Goal: Transaction & Acquisition: Purchase product/service

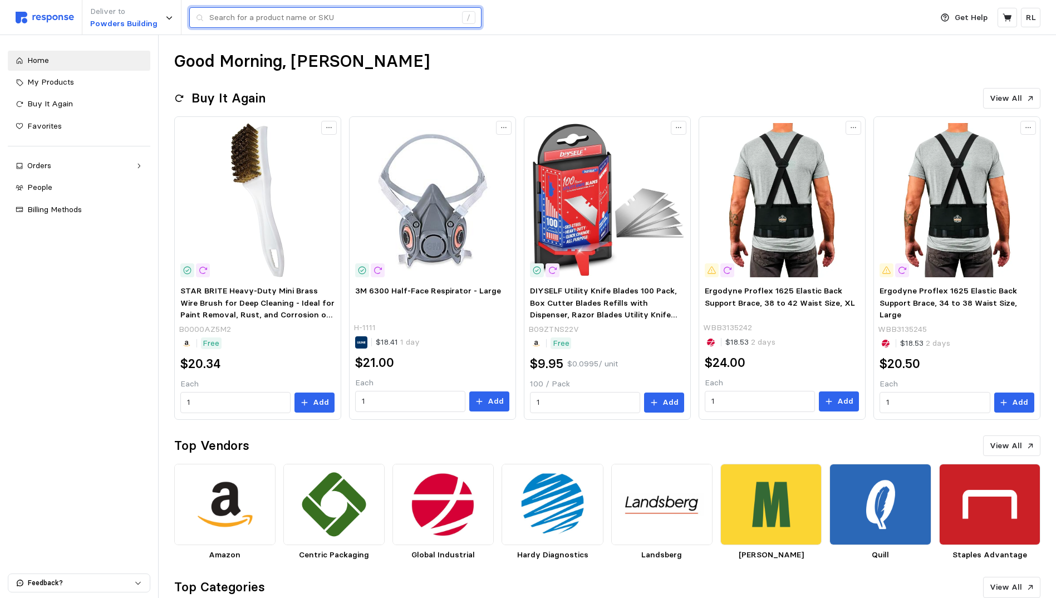
click at [360, 15] on input "text" at bounding box center [332, 18] width 247 height 20
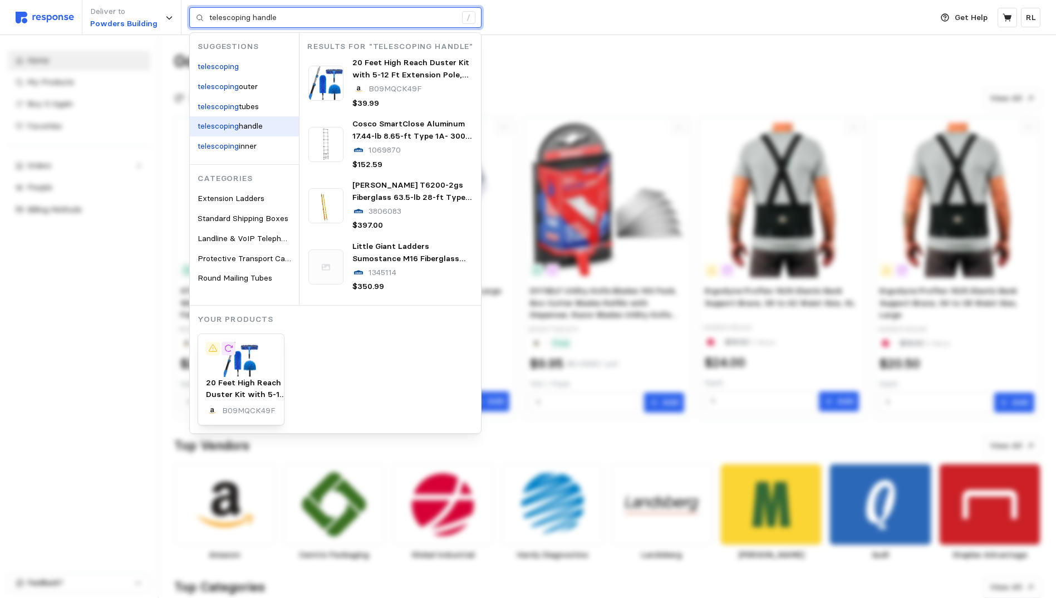
click at [227, 126] on mark "telescoping" at bounding box center [218, 126] width 41 height 10
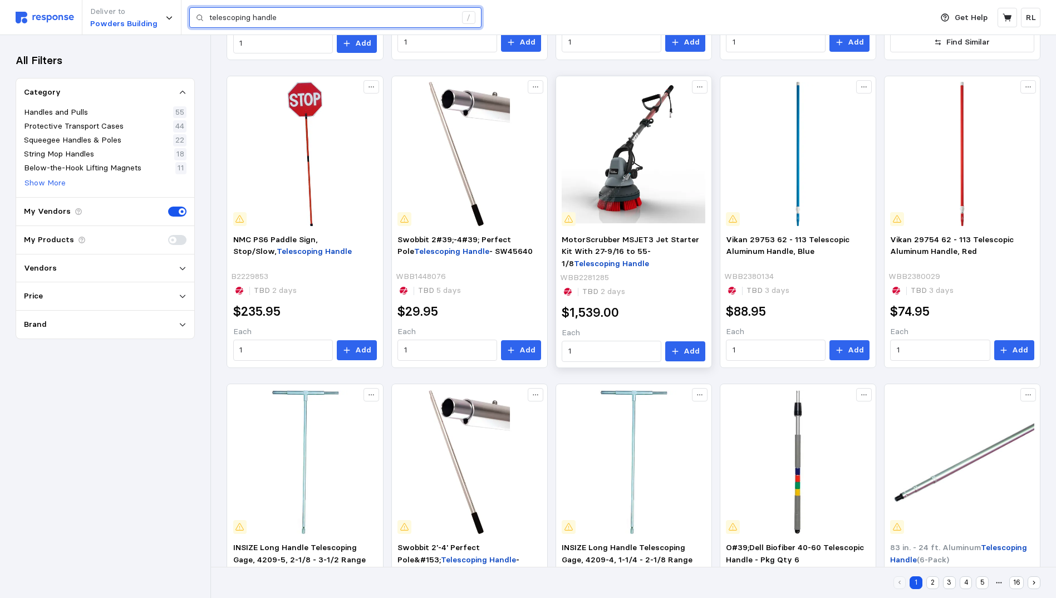
scroll to position [390, 0]
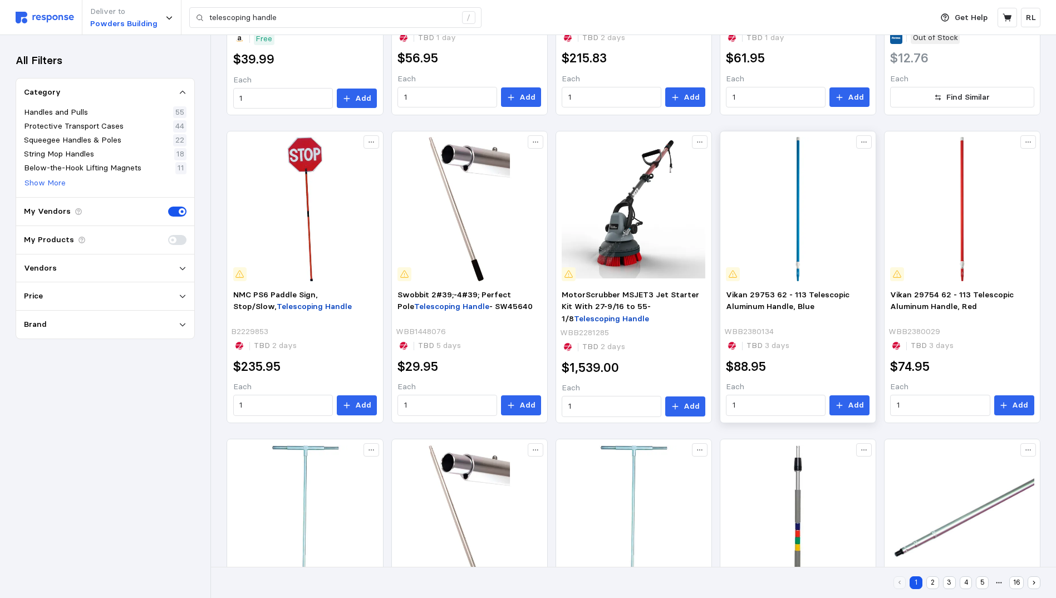
click at [798, 248] on img at bounding box center [798, 209] width 144 height 144
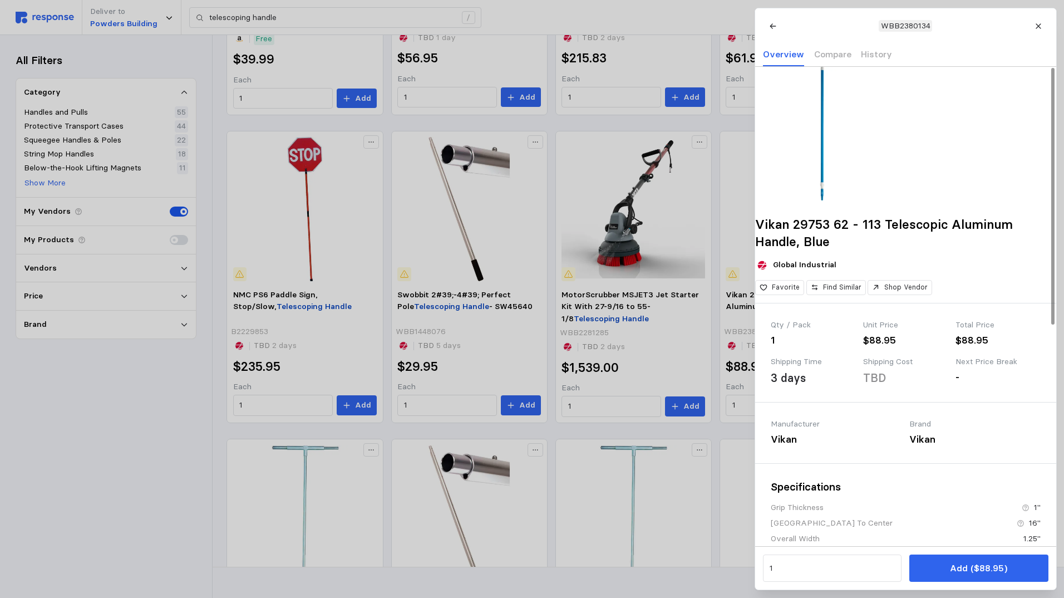
drag, startPoint x: 1038, startPoint y: 26, endPoint x: 975, endPoint y: 70, distance: 77.2
click at [1038, 26] on icon at bounding box center [1038, 25] width 5 height 5
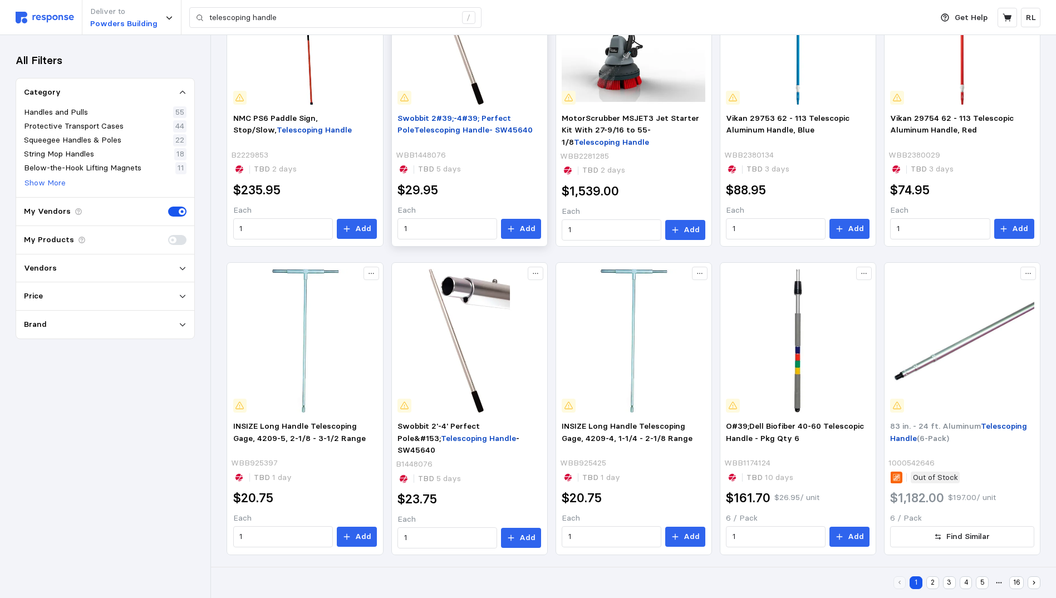
scroll to position [569, 0]
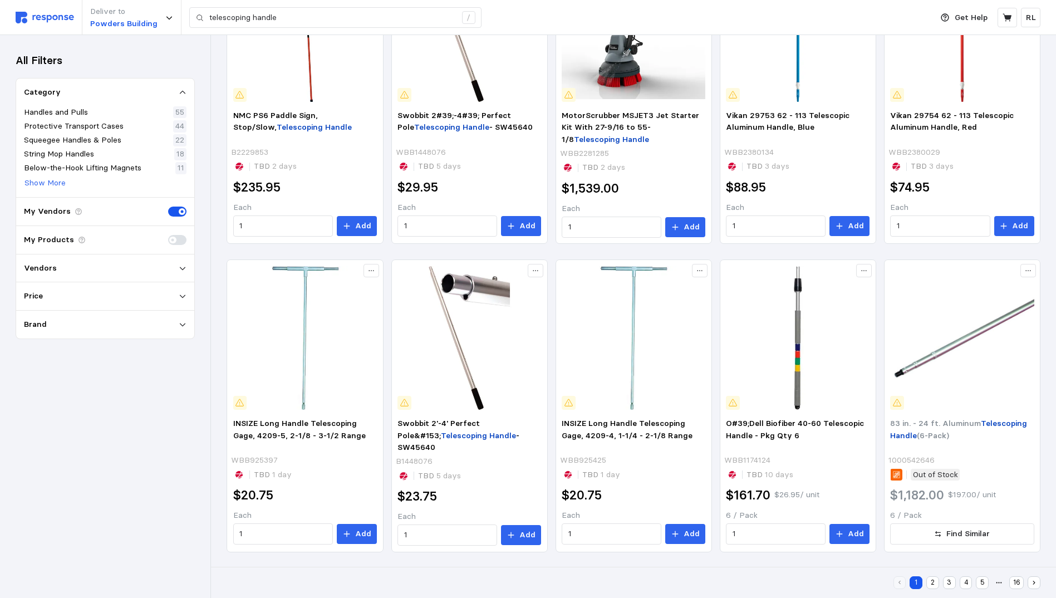
click at [934, 582] on button "2" at bounding box center [932, 582] width 13 height 13
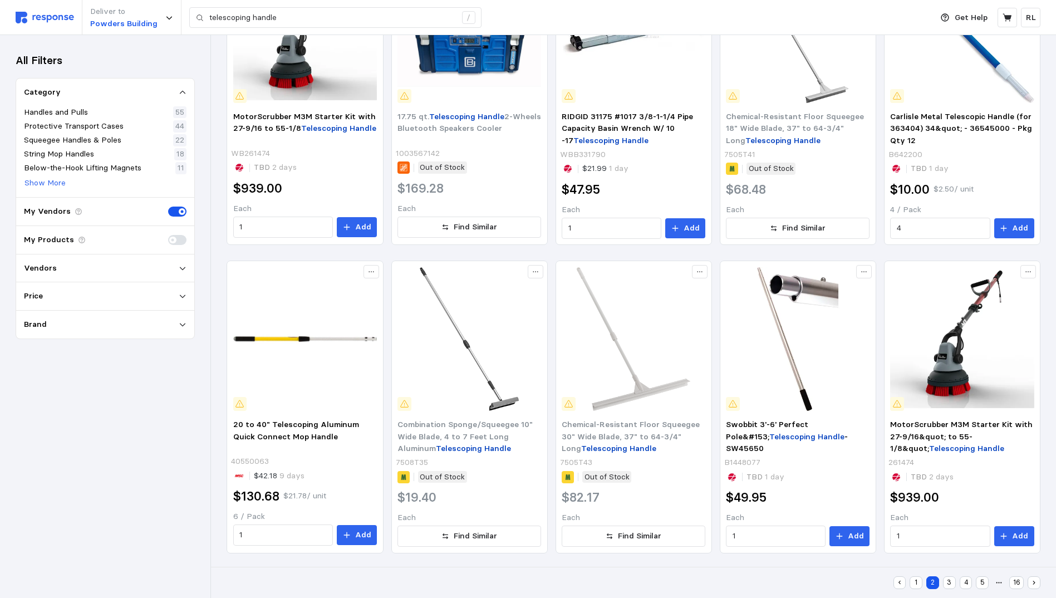
scroll to position [570, 0]
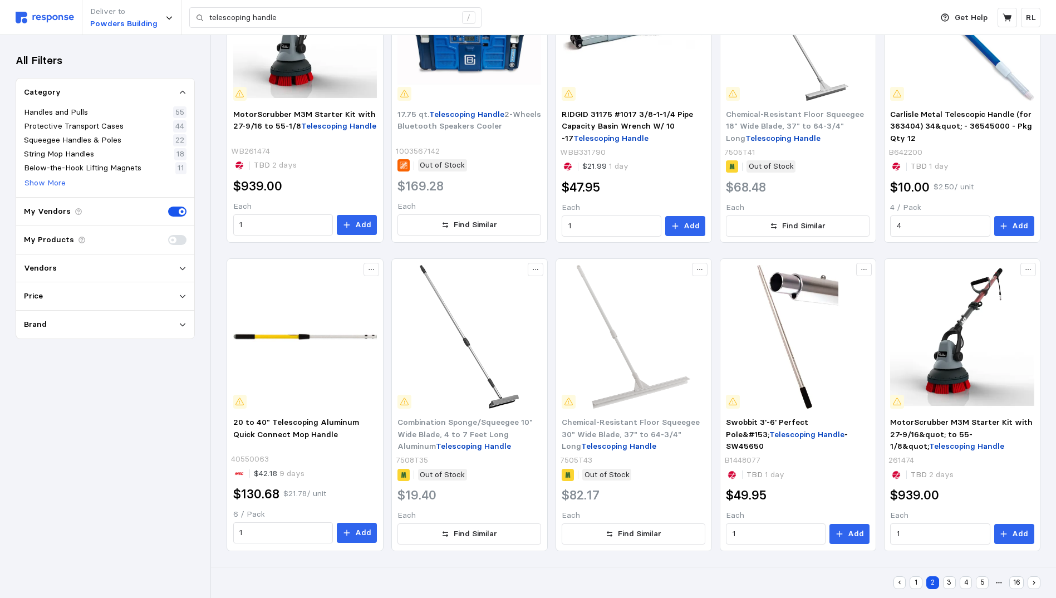
click at [951, 582] on button "3" at bounding box center [949, 582] width 13 height 13
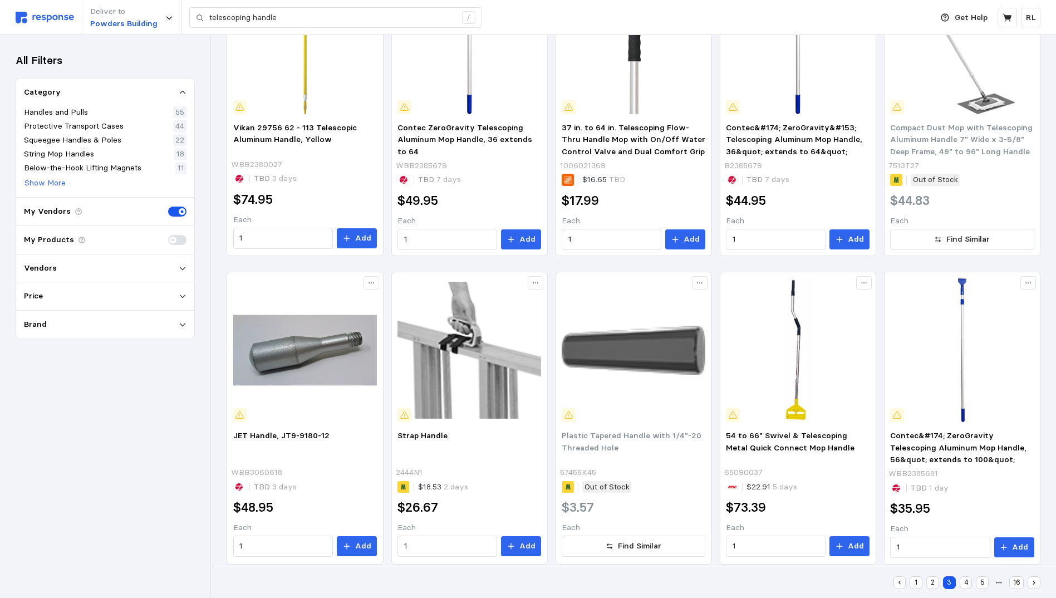
scroll to position [570, 0]
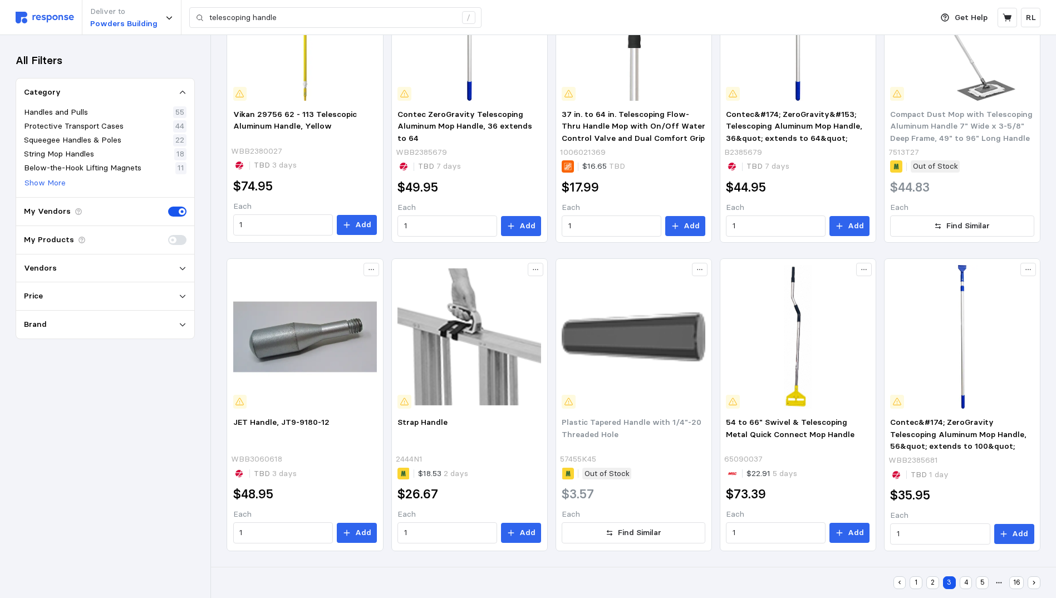
click at [963, 580] on button "4" at bounding box center [966, 582] width 13 height 13
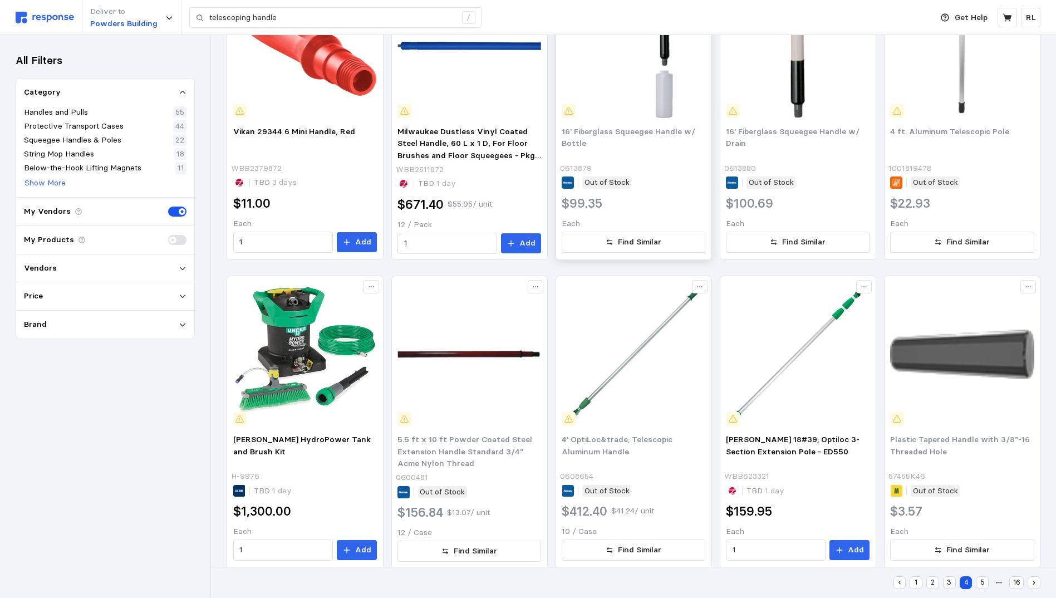
scroll to position [570, 0]
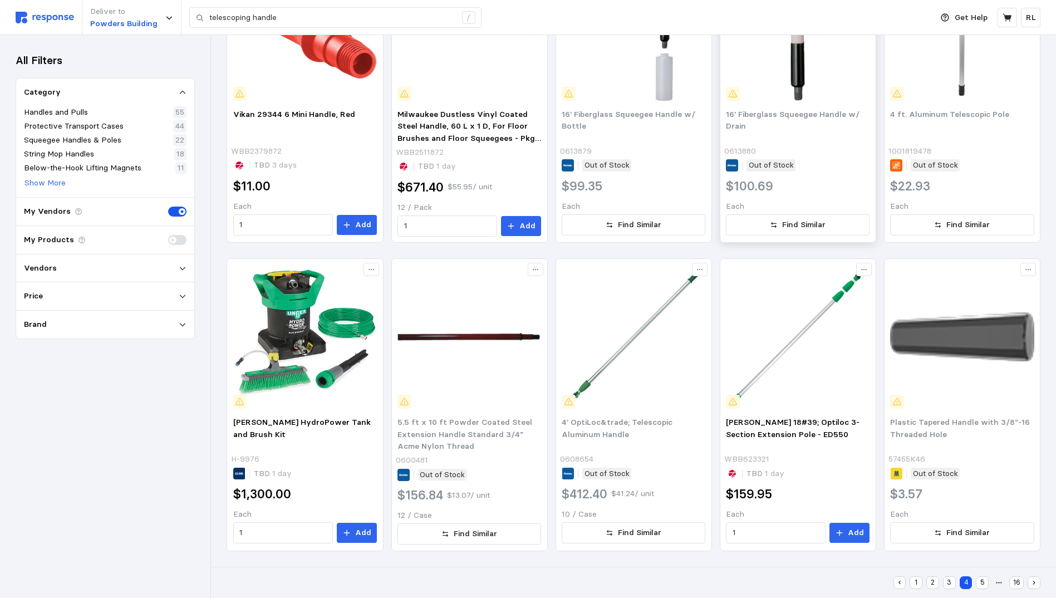
click at [780, 115] on span "16' Fiberglass Squeegee Handle w/ Drain" at bounding box center [793, 120] width 134 height 22
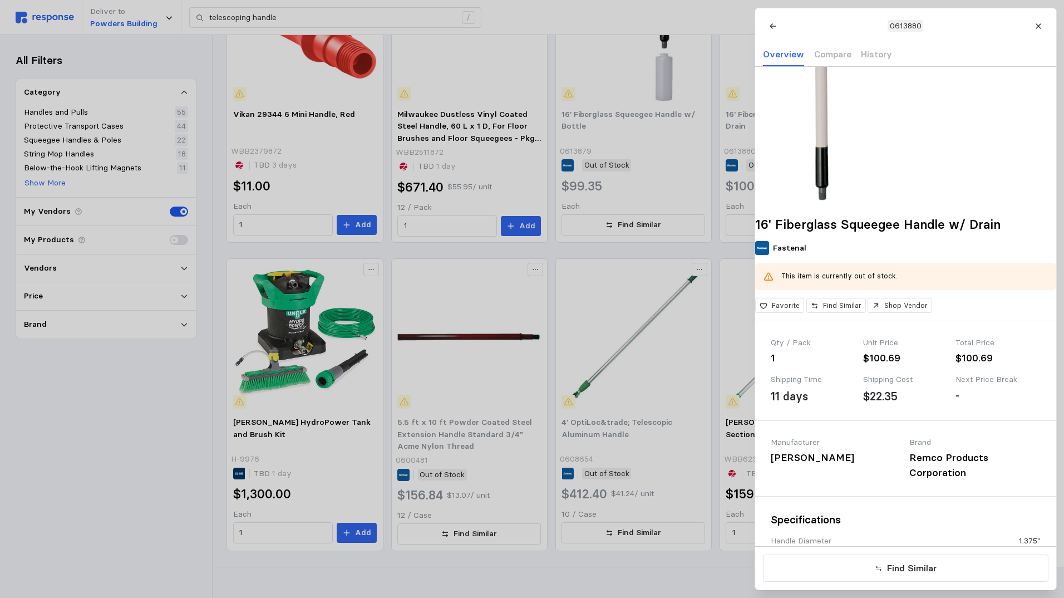
click at [671, 150] on div at bounding box center [532, 299] width 1064 height 598
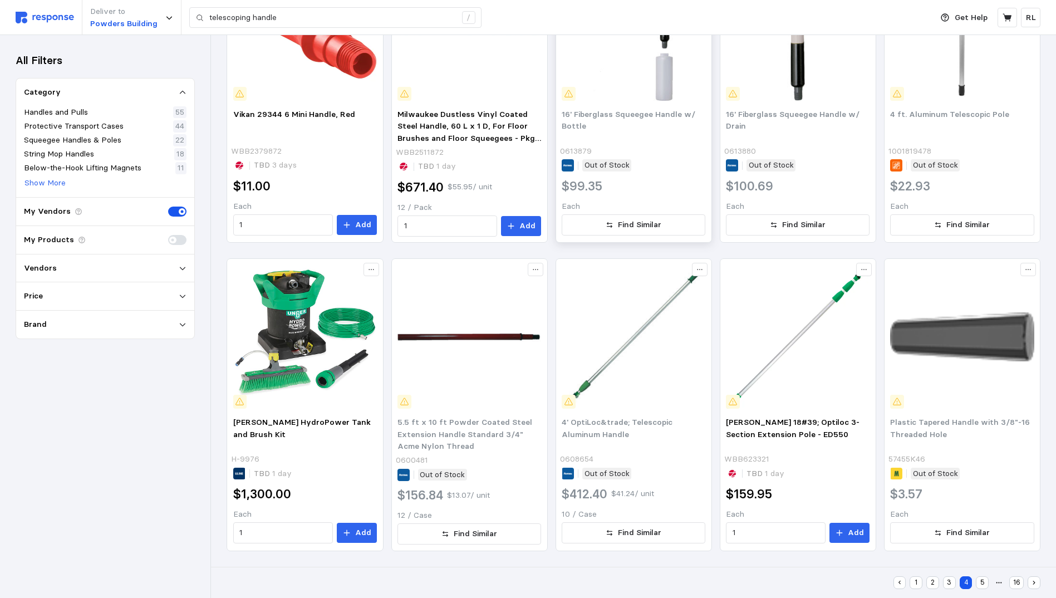
click at [642, 117] on span "16' Fiberglass Squeegee Handle w/ Bottle" at bounding box center [629, 120] width 134 height 22
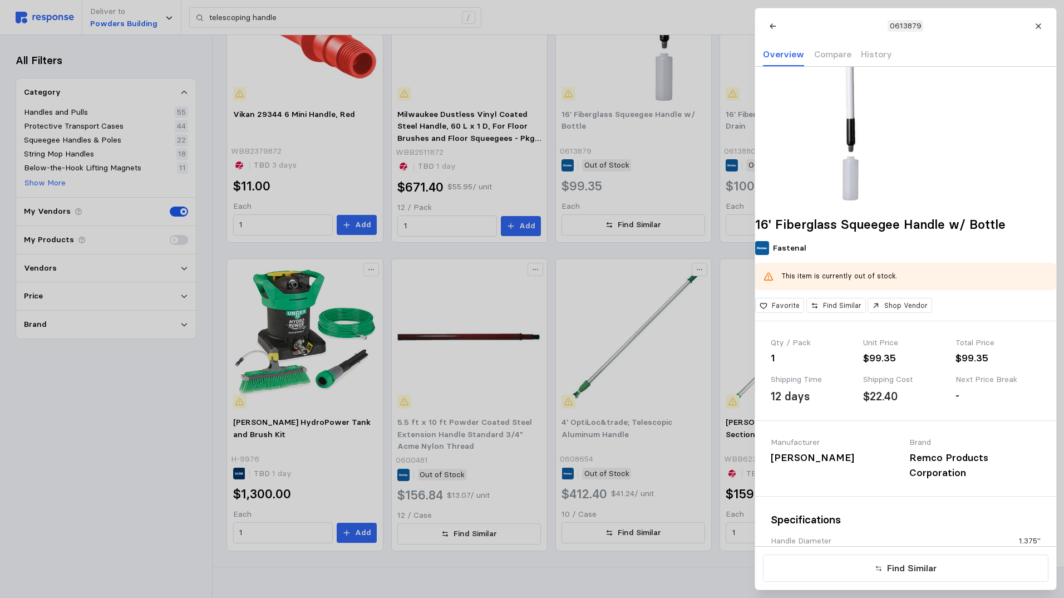
click at [662, 252] on div at bounding box center [532, 299] width 1064 height 598
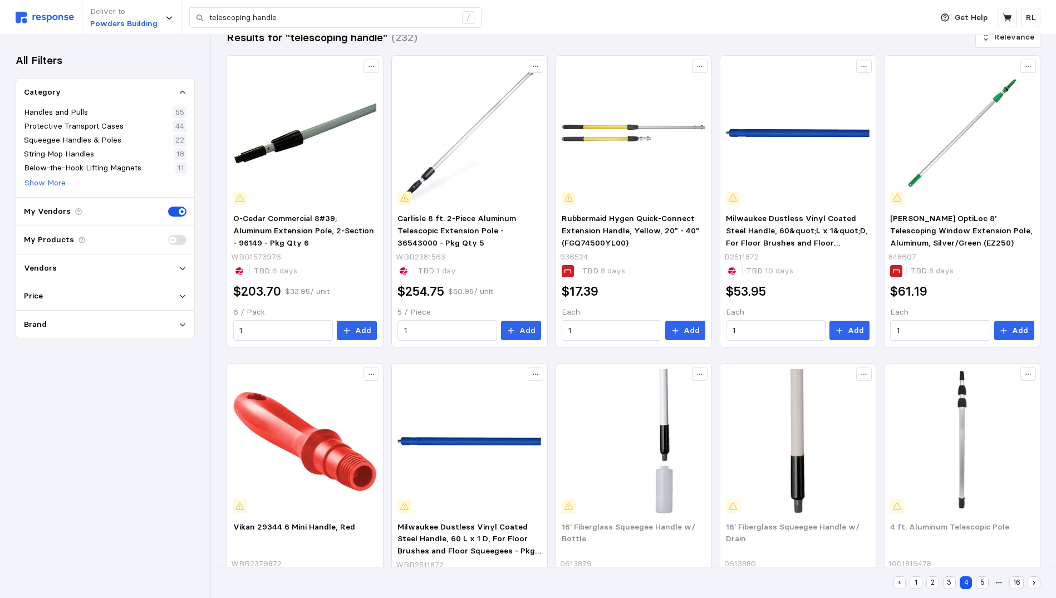
scroll to position [0, 0]
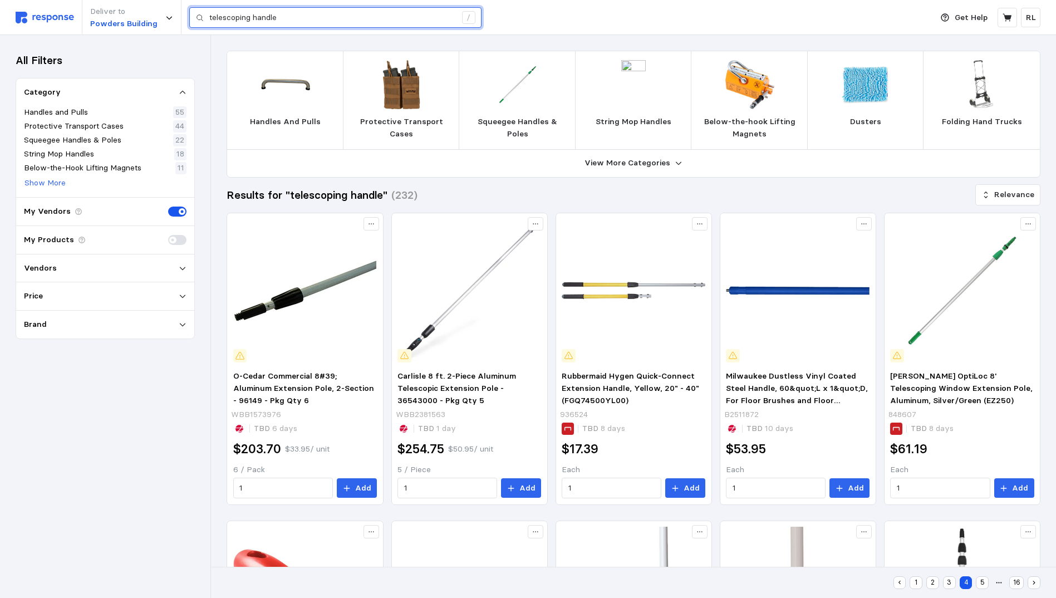
click at [413, 18] on input "telescoping handle" at bounding box center [332, 18] width 247 height 20
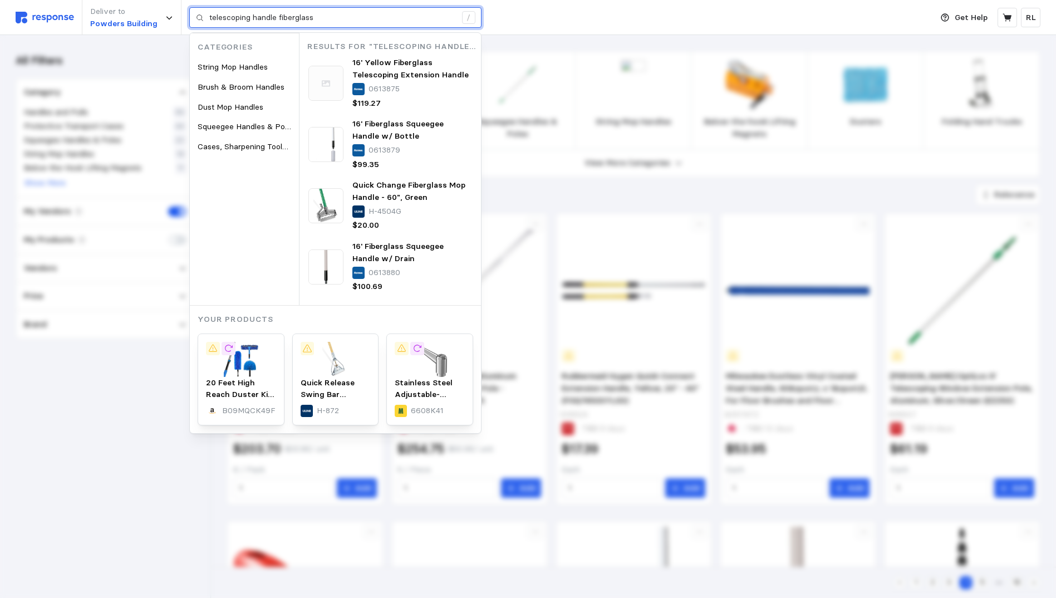
type input "telescoping handle fiberglass"
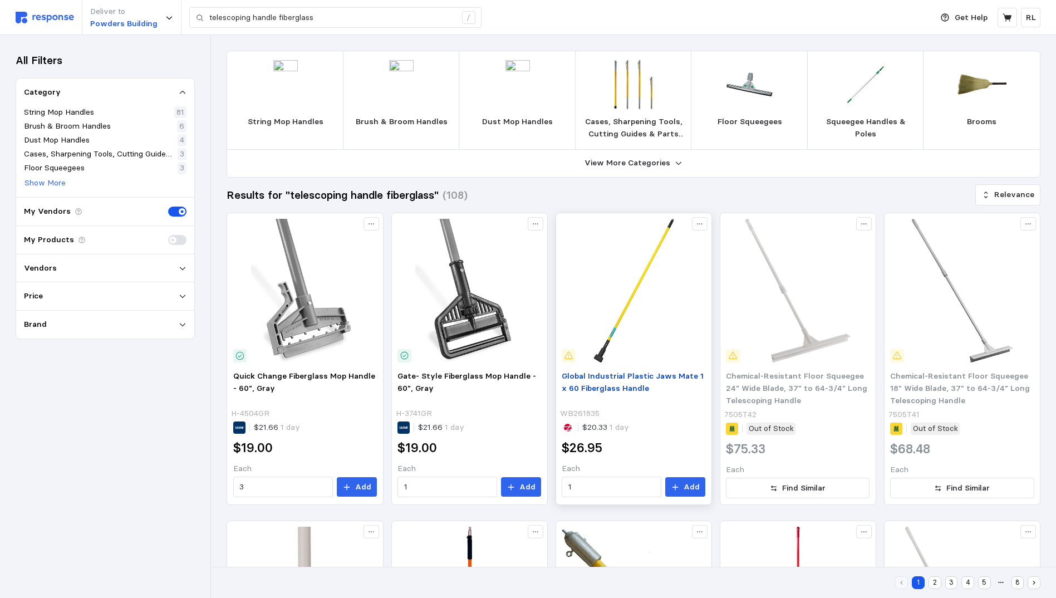
click at [596, 375] on span "Global Industrial Plastic Jaws Mate 1 x 60 Fiberglass Handle" at bounding box center [633, 382] width 142 height 22
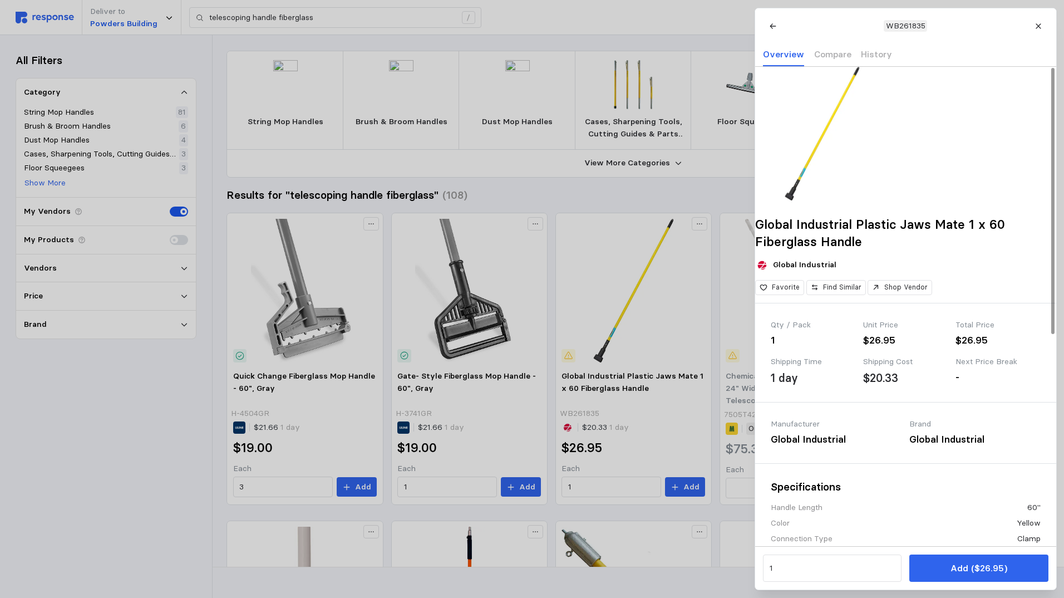
click at [931, 568] on button "Add ($26.95)" at bounding box center [978, 567] width 139 height 27
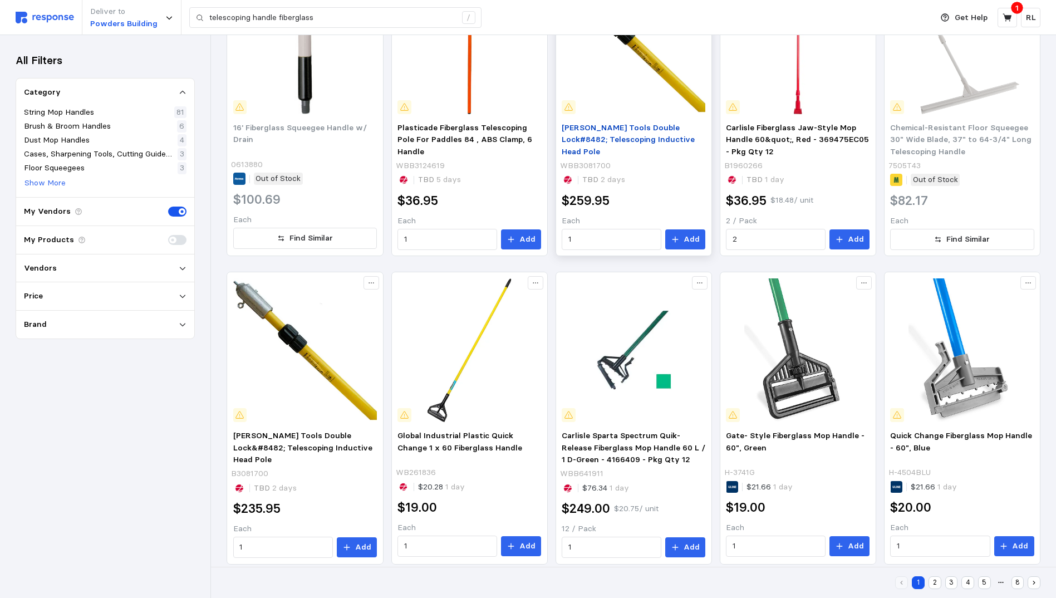
scroll to position [570, 0]
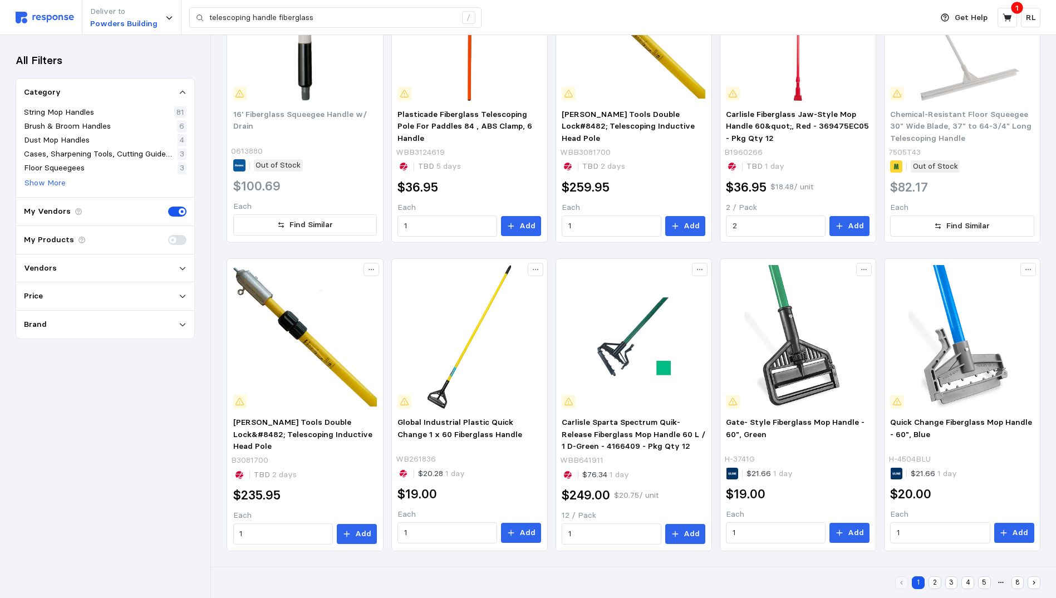
click at [935, 582] on button "2" at bounding box center [934, 582] width 13 height 13
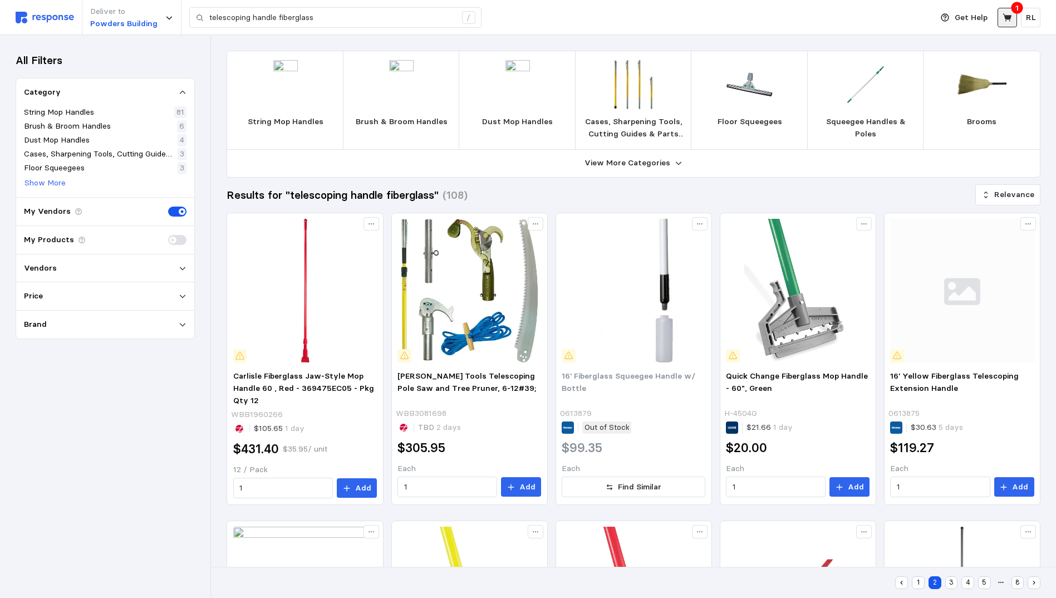
click at [1004, 14] on icon at bounding box center [1007, 18] width 10 height 10
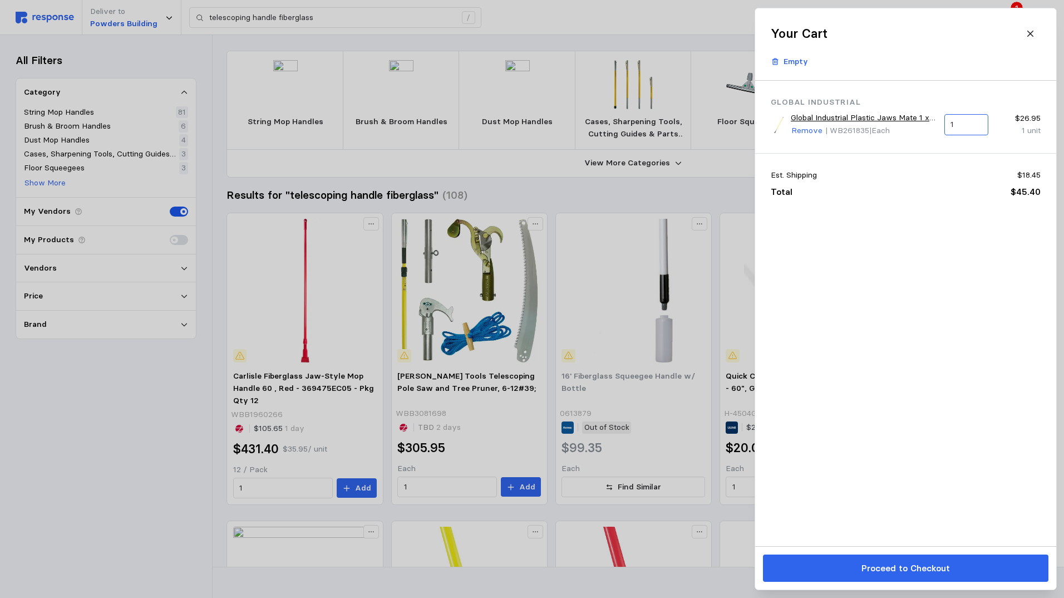
click at [966, 115] on div "1" at bounding box center [966, 124] width 52 height 29
drag, startPoint x: 964, startPoint y: 122, endPoint x: 961, endPoint y: 131, distance: 8.8
click at [962, 124] on input "1" at bounding box center [966, 125] width 31 height 20
type input "1"
type input "4"
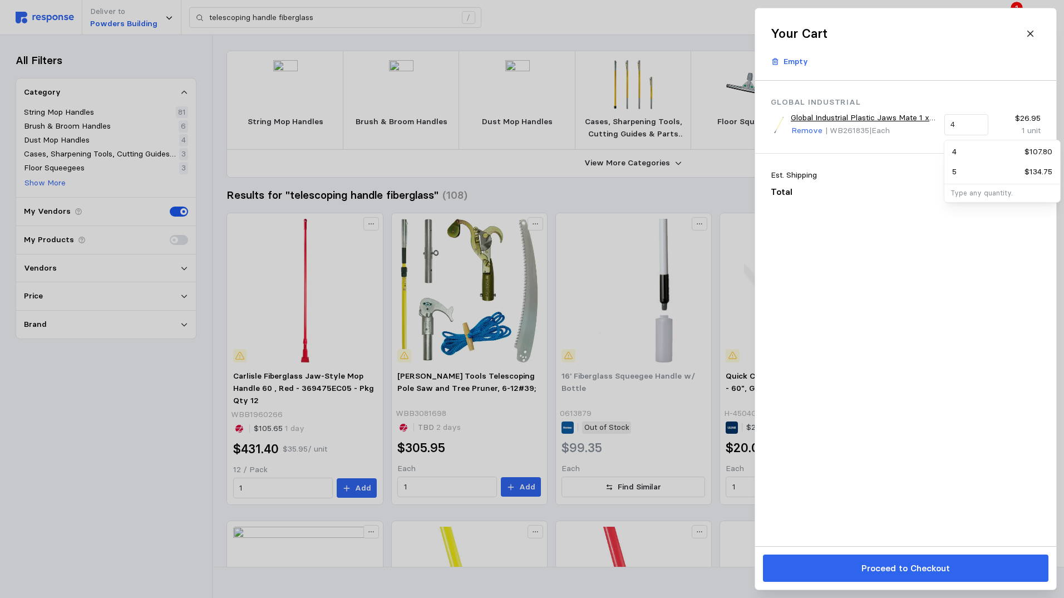
click at [892, 449] on div "Global Industrial Global Industrial Plastic Jaws Mate 1 x 60 Fiberglass Handle …" at bounding box center [905, 313] width 301 height 465
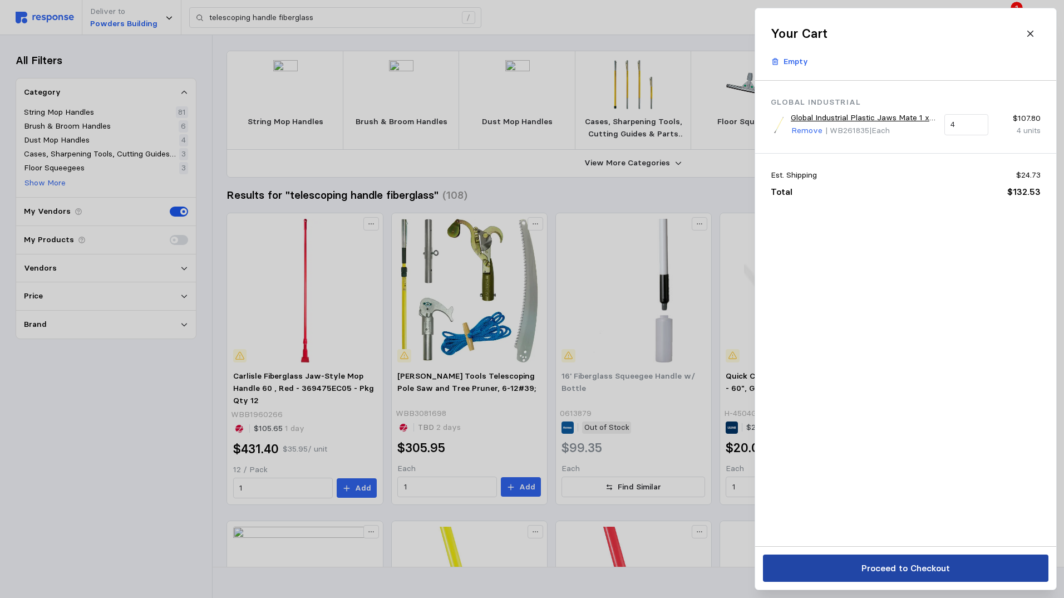
click at [928, 562] on p "Proceed to Checkout" at bounding box center [905, 568] width 88 height 14
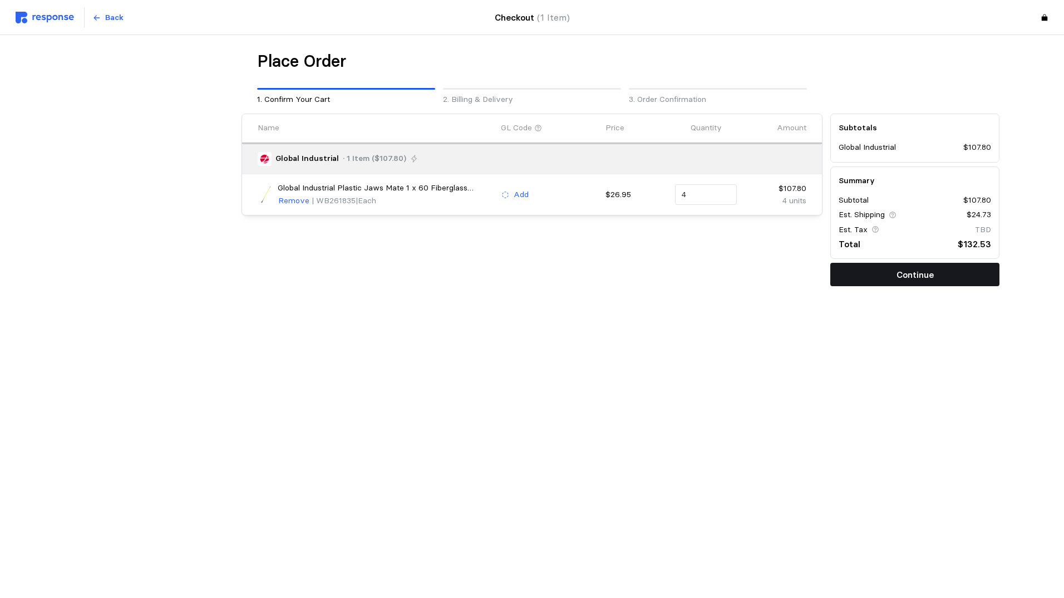
click at [909, 273] on p "Continue" at bounding box center [915, 275] width 37 height 14
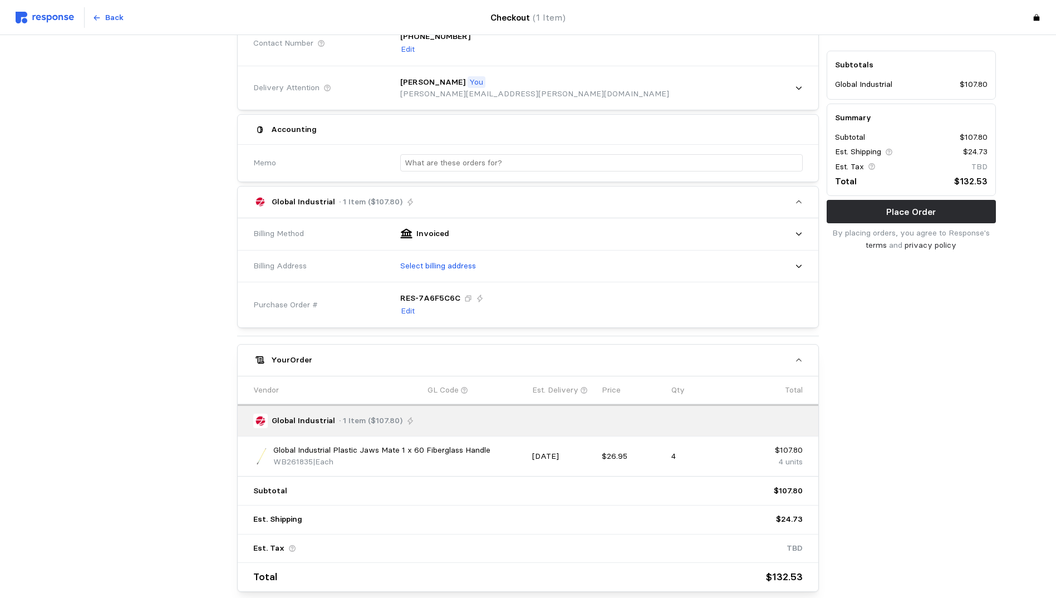
scroll to position [111, 0]
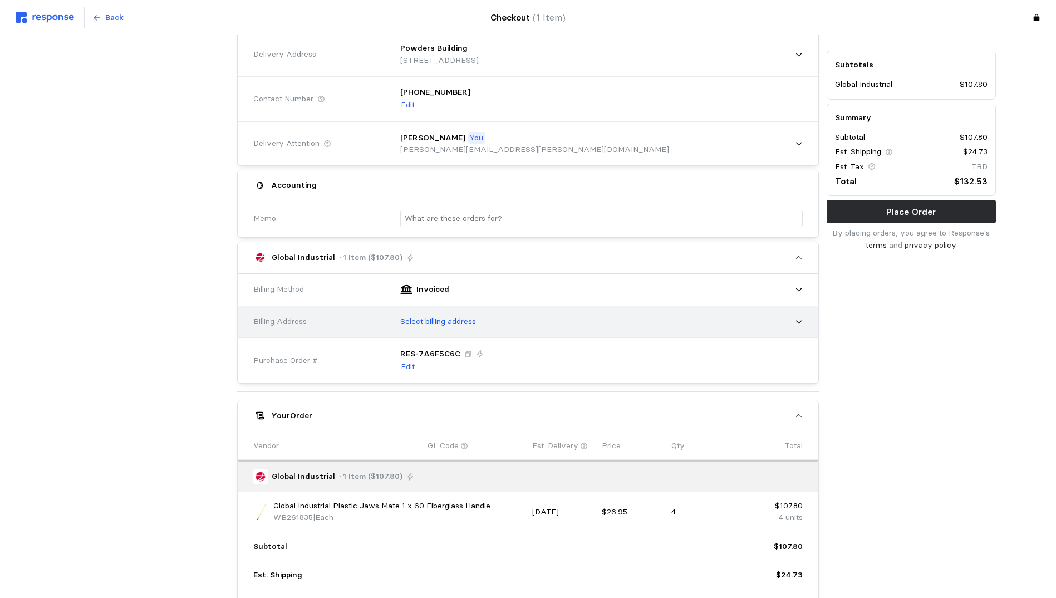
click at [530, 327] on div "Select billing address" at bounding box center [597, 322] width 410 height 28
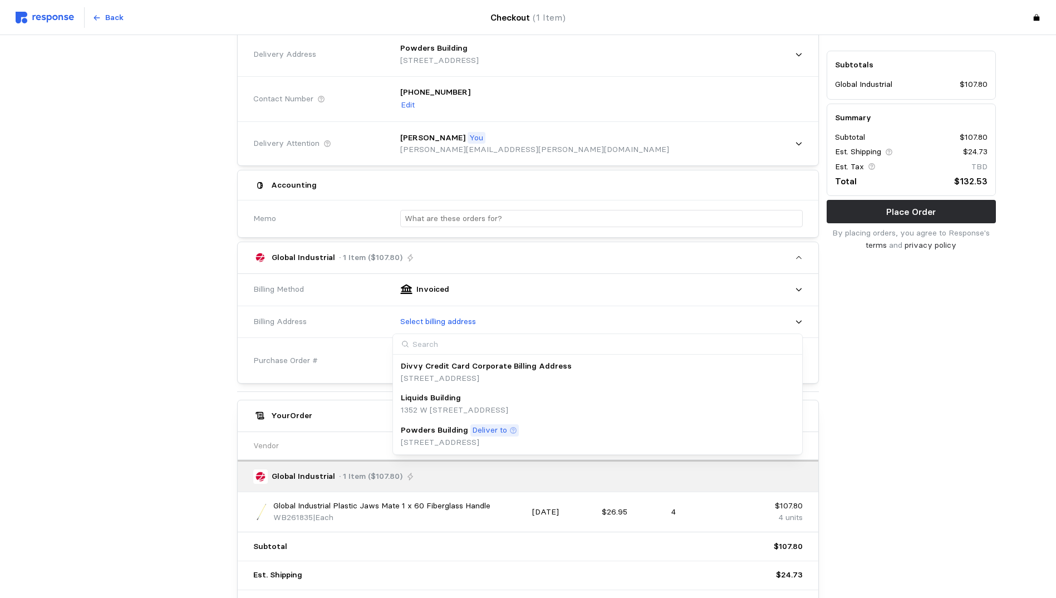
click at [441, 432] on p "Powders Building" at bounding box center [434, 430] width 67 height 12
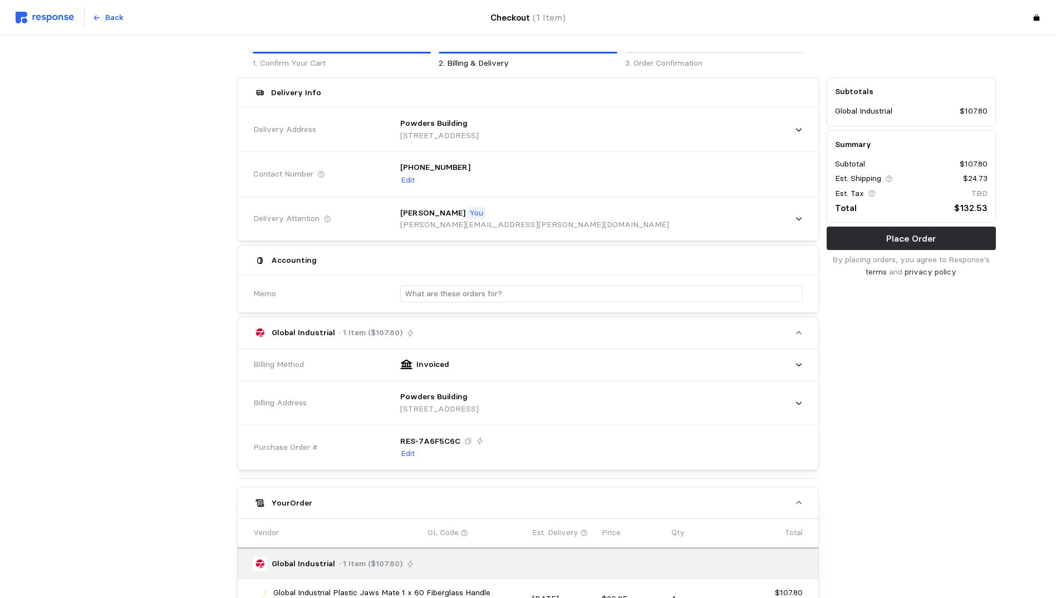
scroll to position [56, 0]
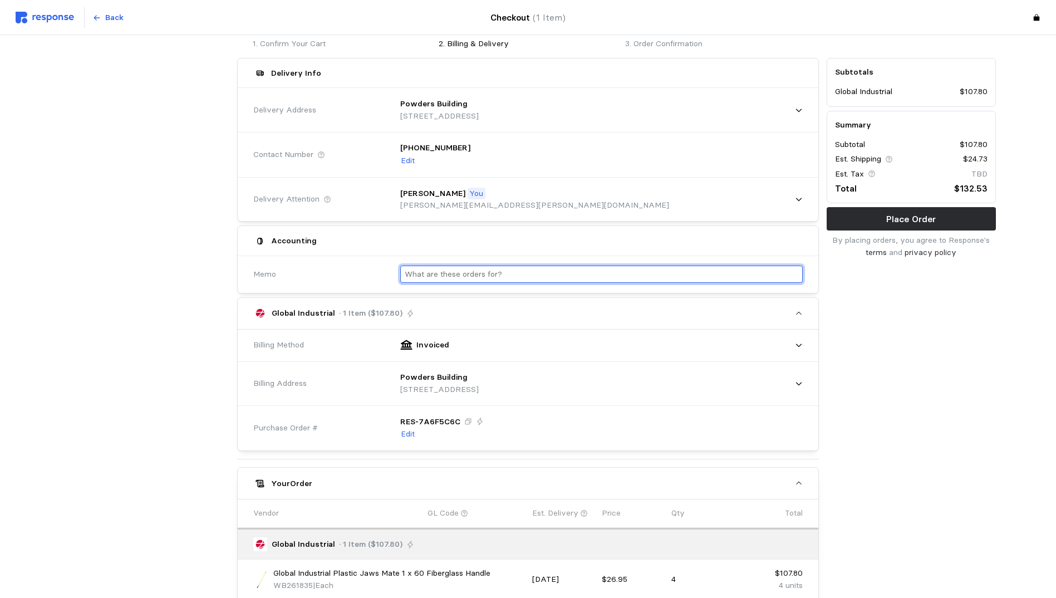
click at [523, 274] on input "text" at bounding box center [602, 274] width 394 height 16
type input "Cleaning v-blenders"
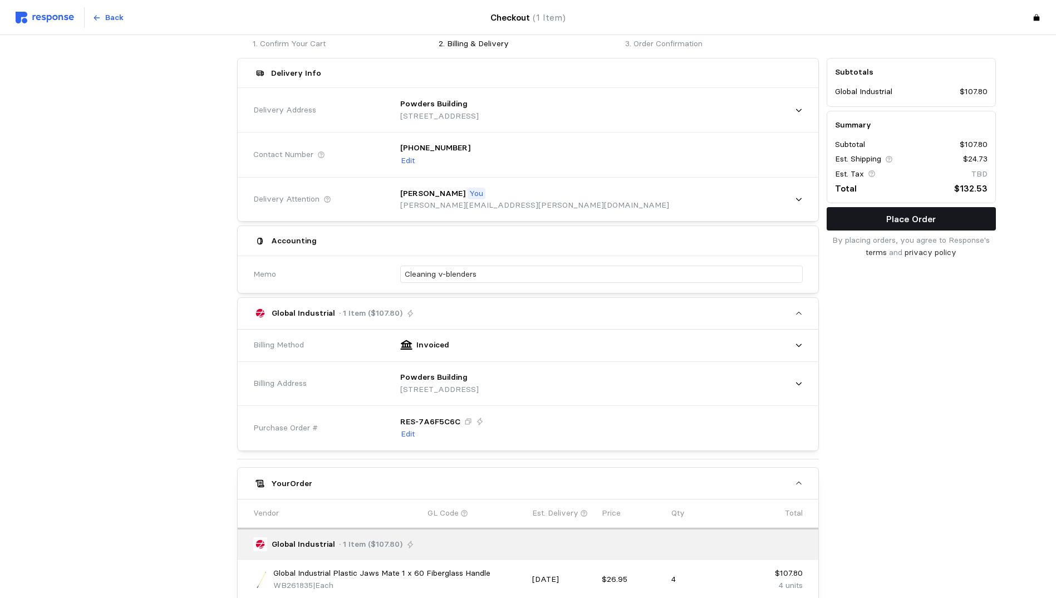
click at [952, 223] on button "Place Order" at bounding box center [911, 218] width 169 height 23
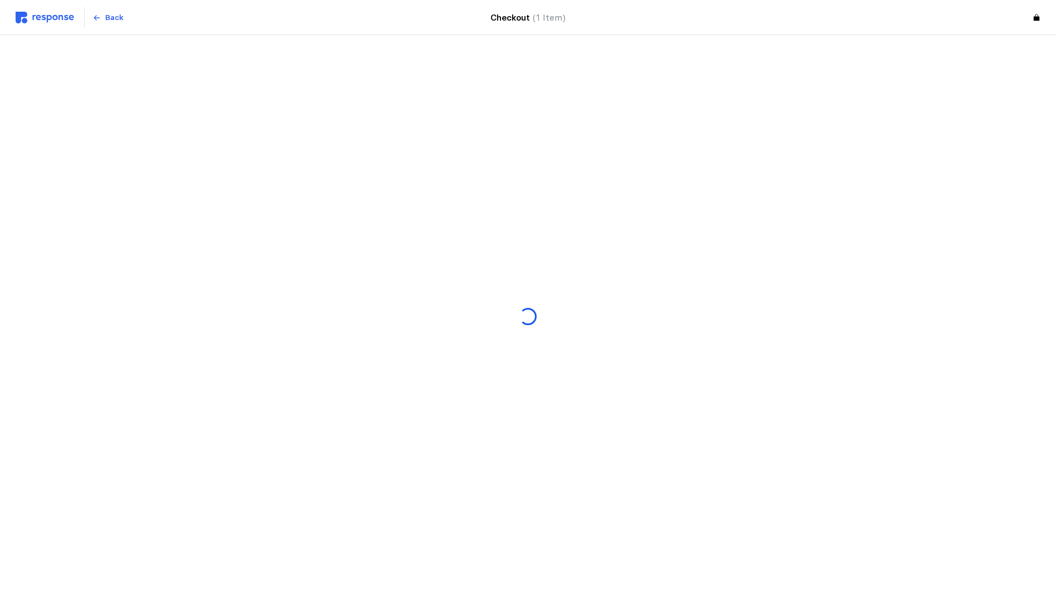
scroll to position [0, 0]
